Goal: Information Seeking & Learning: Learn about a topic

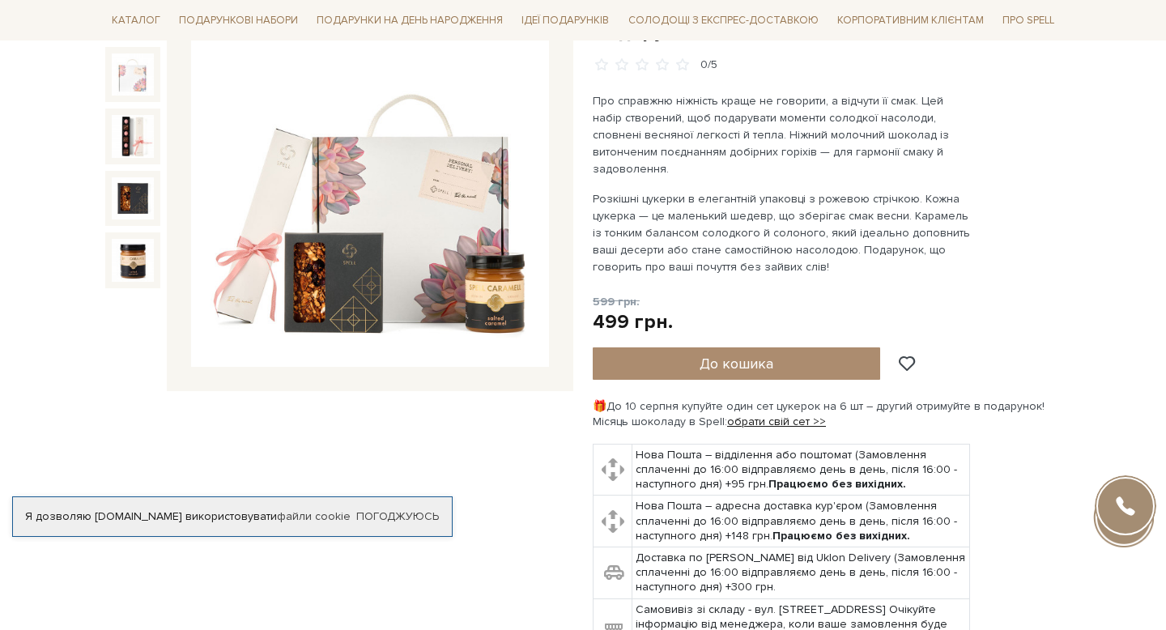
scroll to position [219, 0]
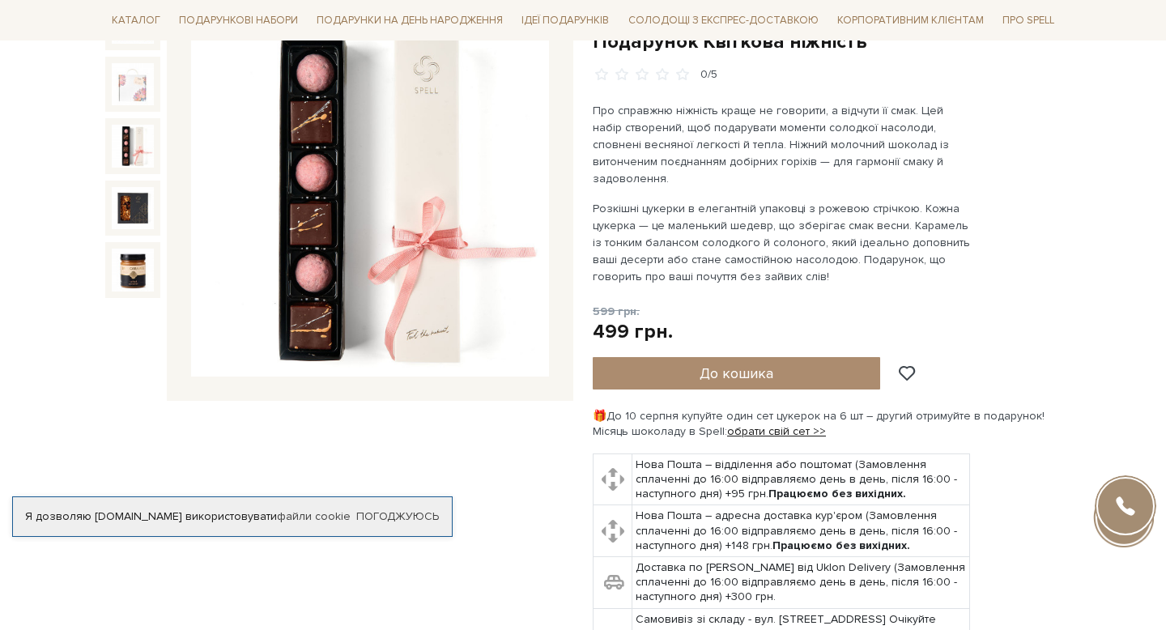
click at [142, 150] on img at bounding box center [133, 146] width 42 height 42
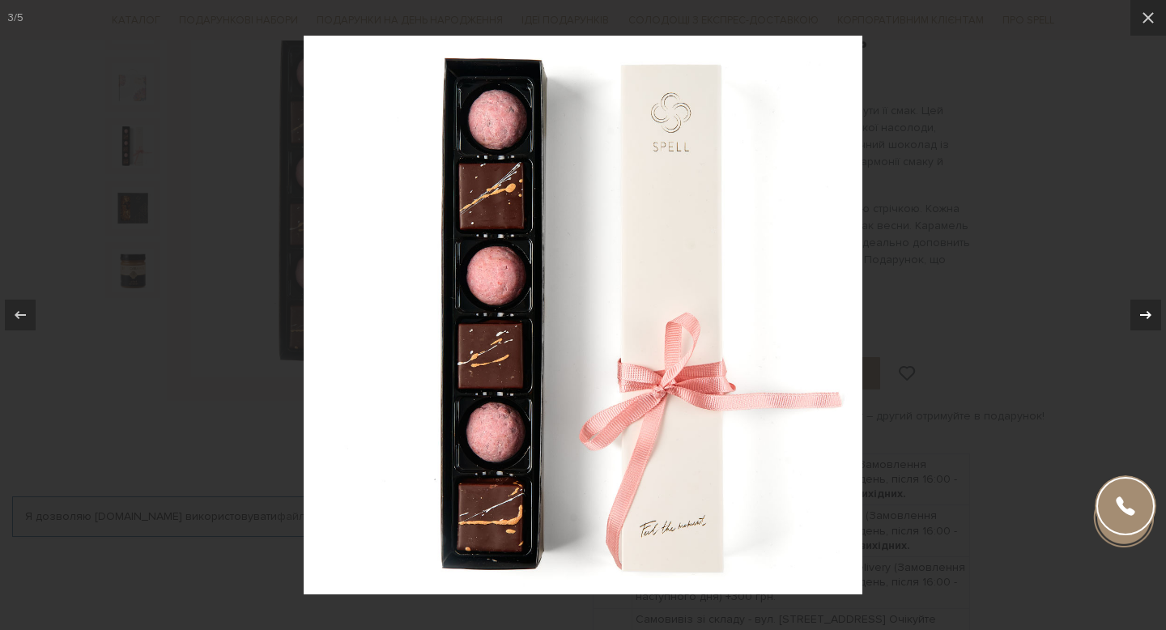
click at [1141, 316] on icon at bounding box center [1145, 314] width 19 height 19
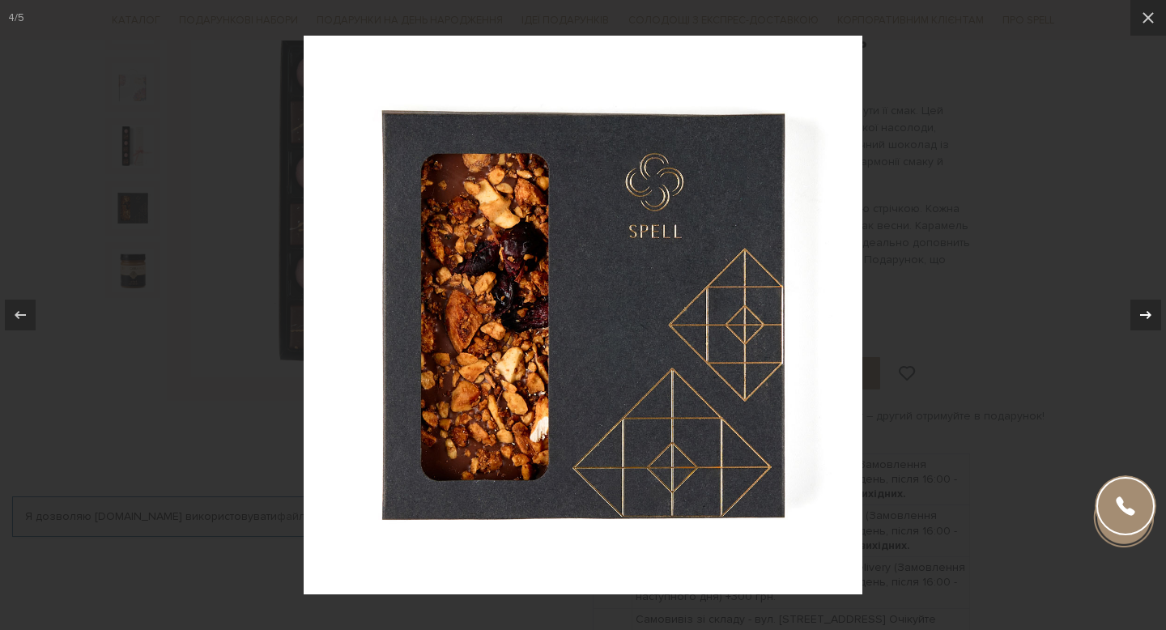
click at [1141, 316] on icon at bounding box center [1145, 314] width 19 height 19
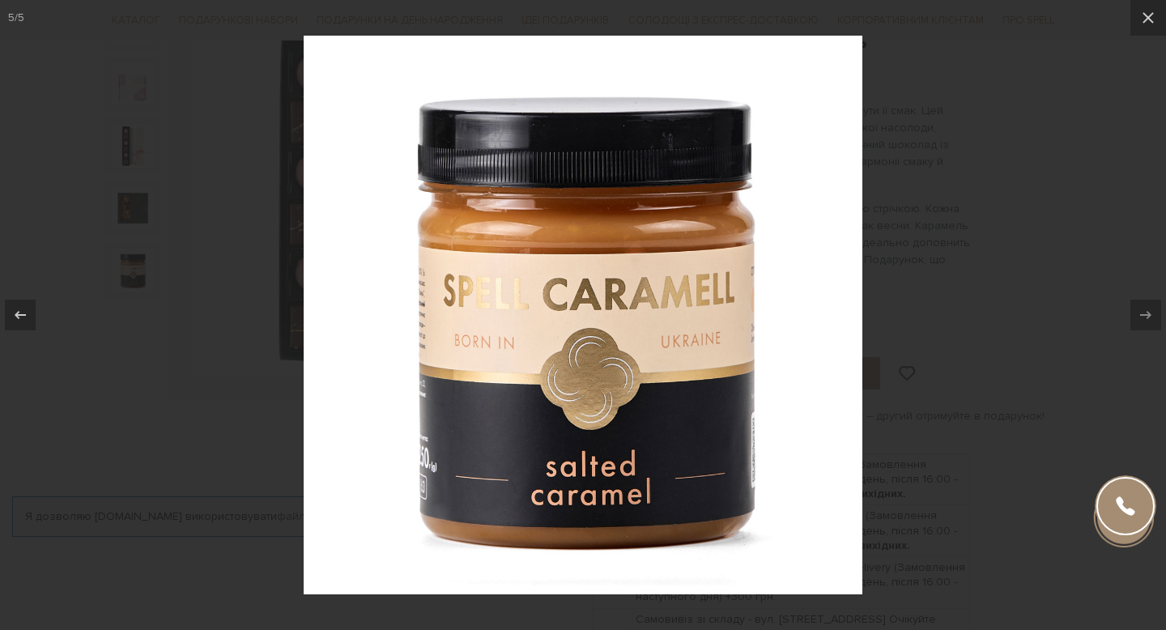
click at [957, 236] on div at bounding box center [583, 315] width 1166 height 630
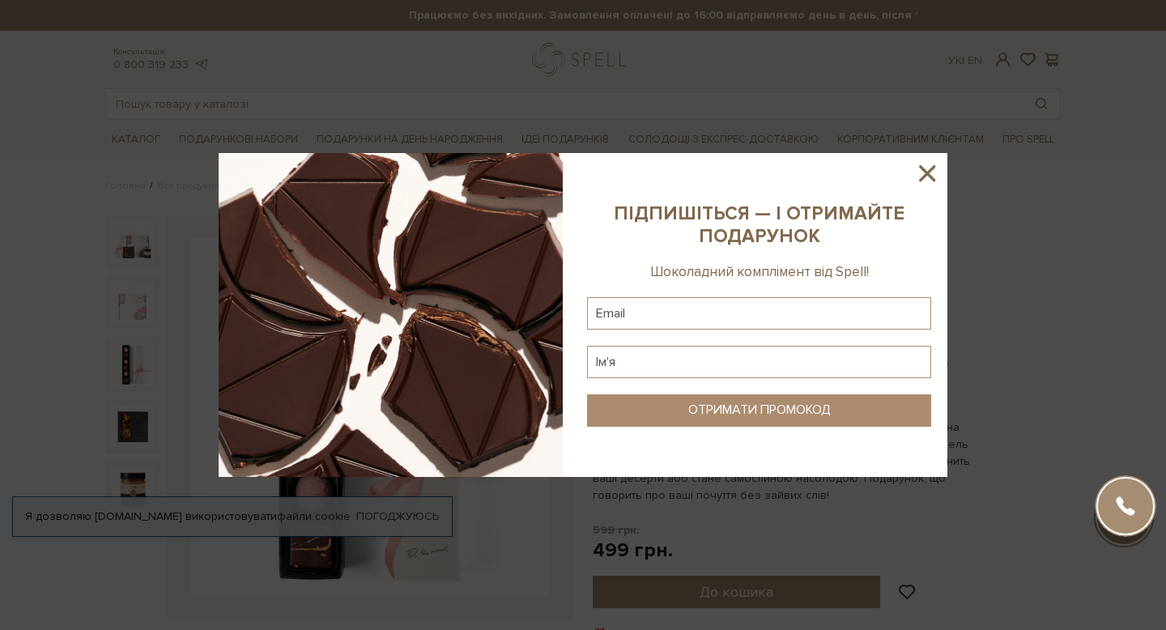
click at [932, 173] on icon at bounding box center [927, 173] width 28 height 28
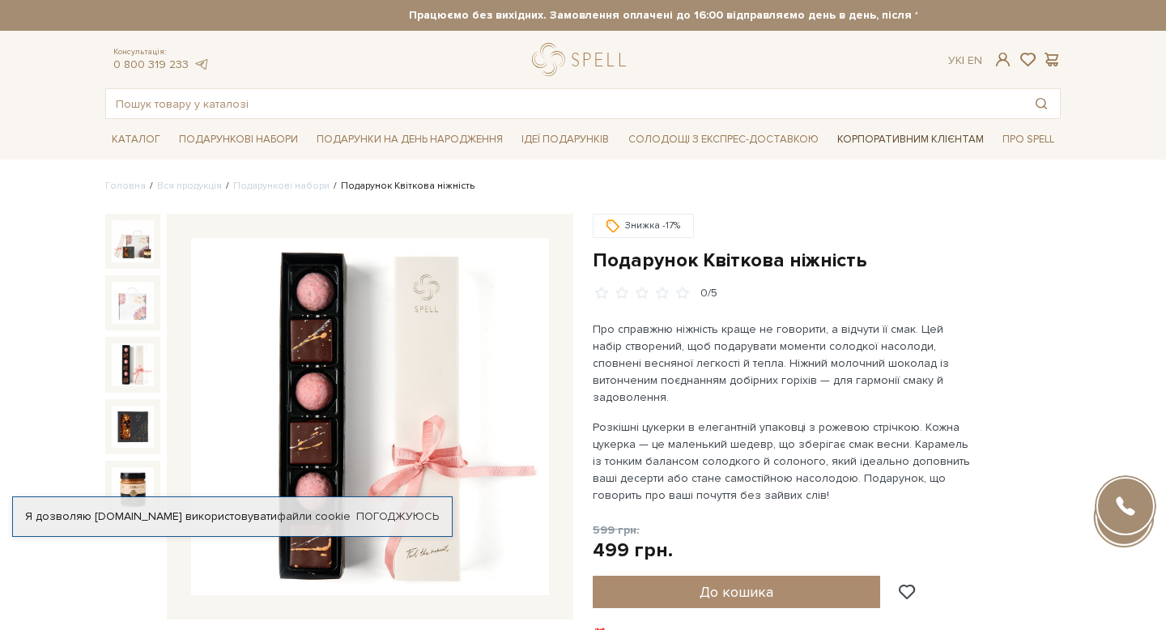
click at [898, 137] on link "Корпоративним клієнтам" at bounding box center [910, 139] width 159 height 28
